Goal: Navigation & Orientation: Find specific page/section

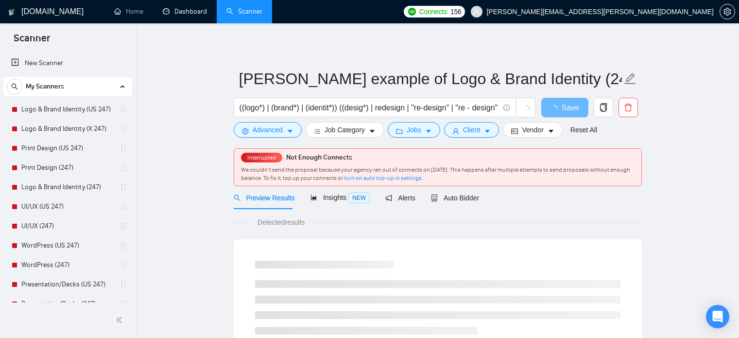
scroll to position [31, 0]
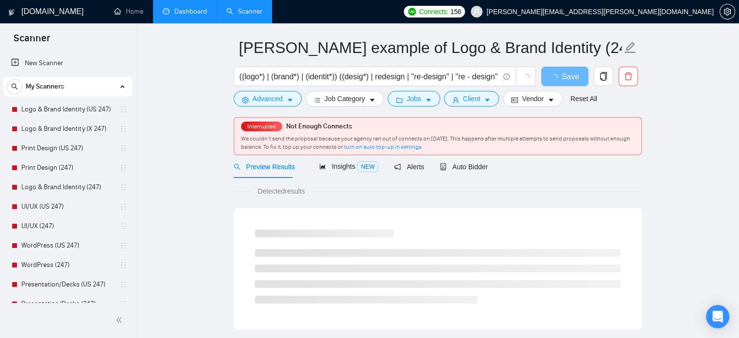
drag, startPoint x: 0, startPoint y: 0, endPoint x: 187, endPoint y: 22, distance: 187.9
click at [187, 22] on li "Dashboard" at bounding box center [185, 11] width 64 height 23
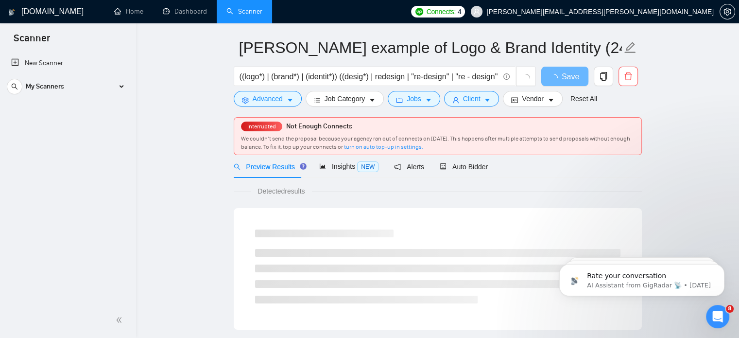
scroll to position [0, 0]
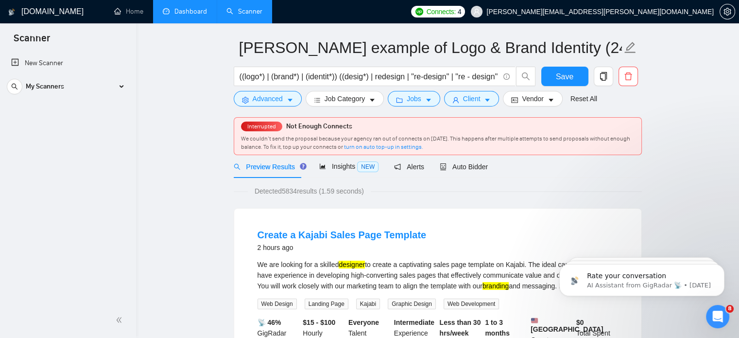
click at [192, 7] on link "Dashboard" at bounding box center [185, 11] width 44 height 8
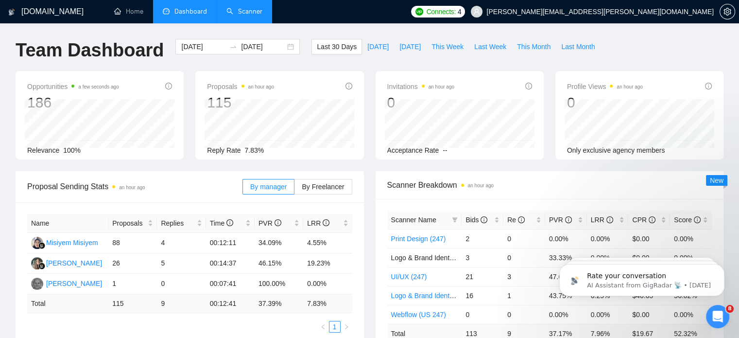
click at [248, 10] on link "Scanner" at bounding box center [244, 11] width 36 height 8
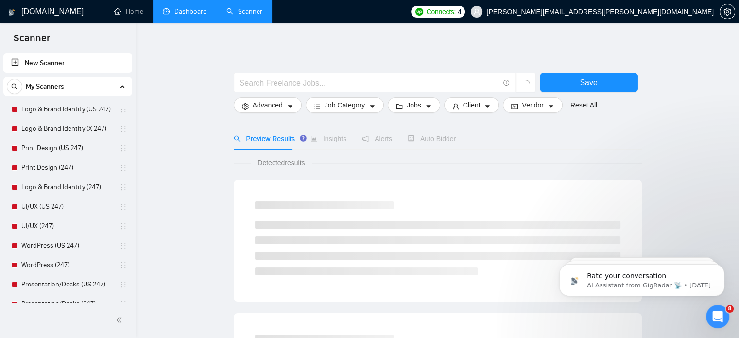
click at [185, 16] on link "Dashboard" at bounding box center [185, 11] width 44 height 8
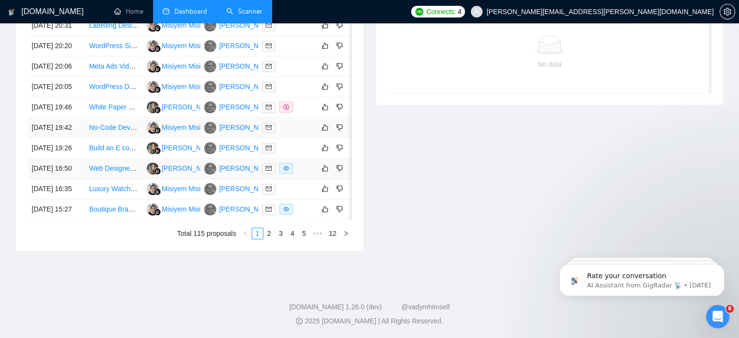
scroll to position [530, 0]
click at [268, 234] on link "2" at bounding box center [269, 233] width 11 height 11
click at [280, 239] on link "3" at bounding box center [280, 233] width 11 height 11
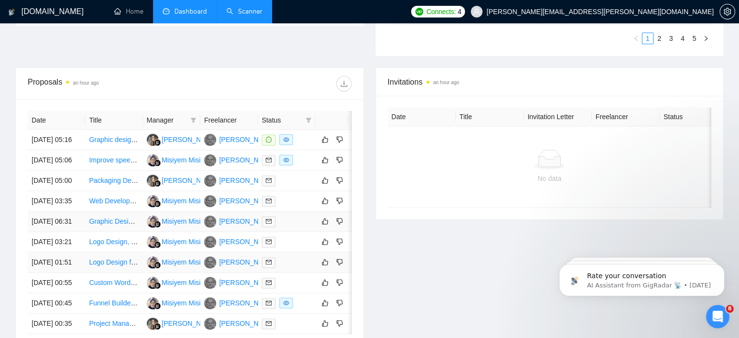
scroll to position [312, 0]
